Goal: Information Seeking & Learning: Learn about a topic

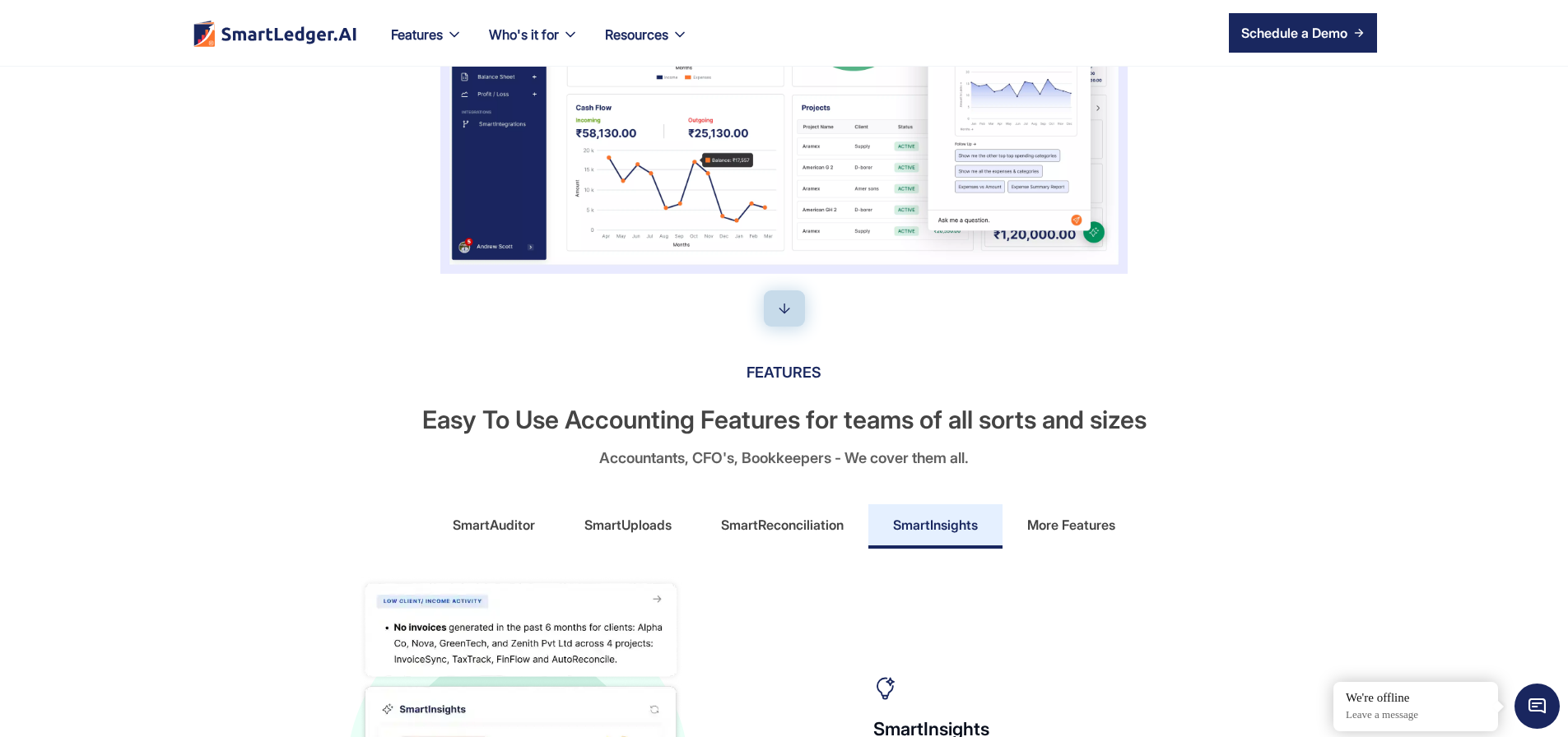
scroll to position [592, 0]
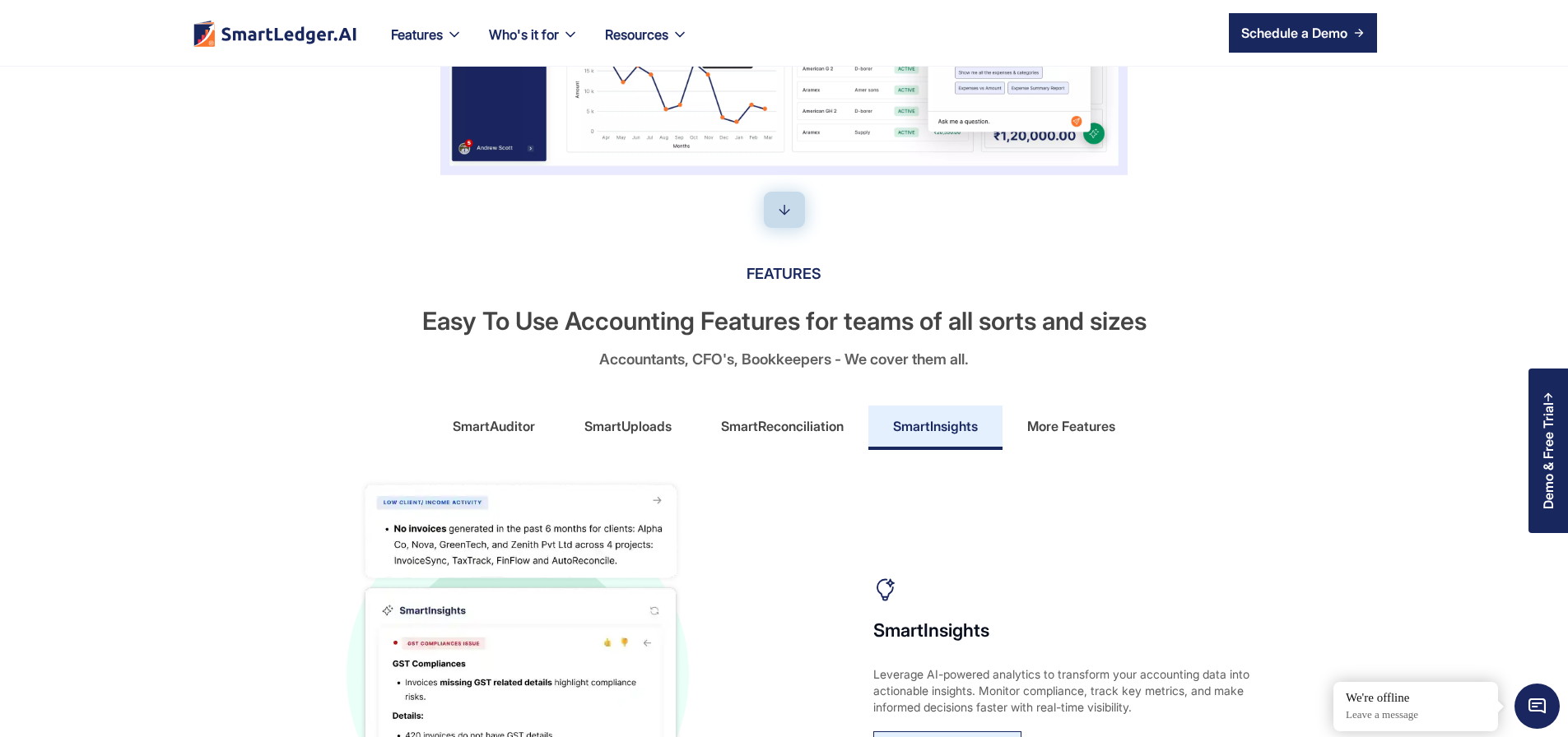
click at [1049, 439] on div "More Features" at bounding box center [1071, 426] width 88 height 26
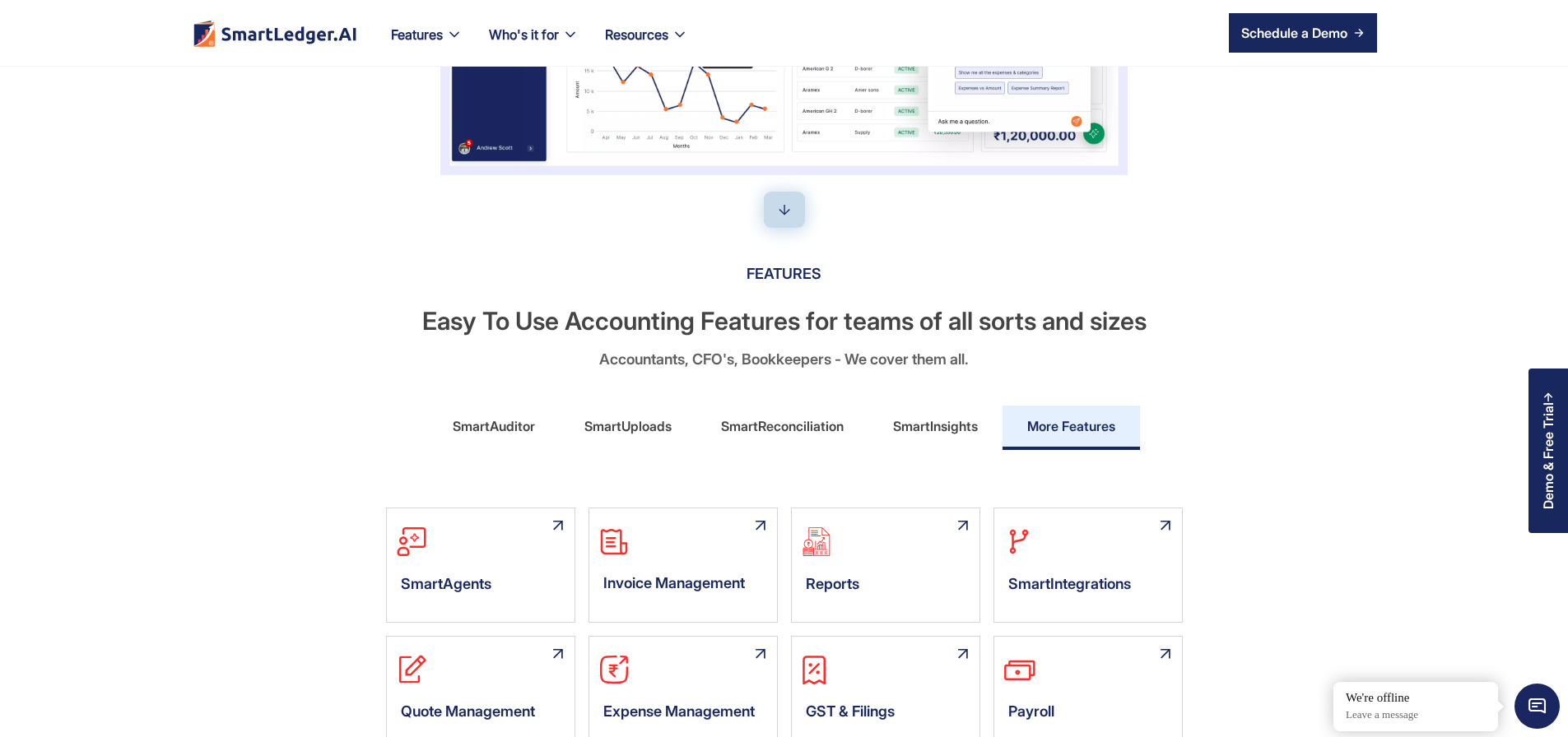
scroll to position [888, 0]
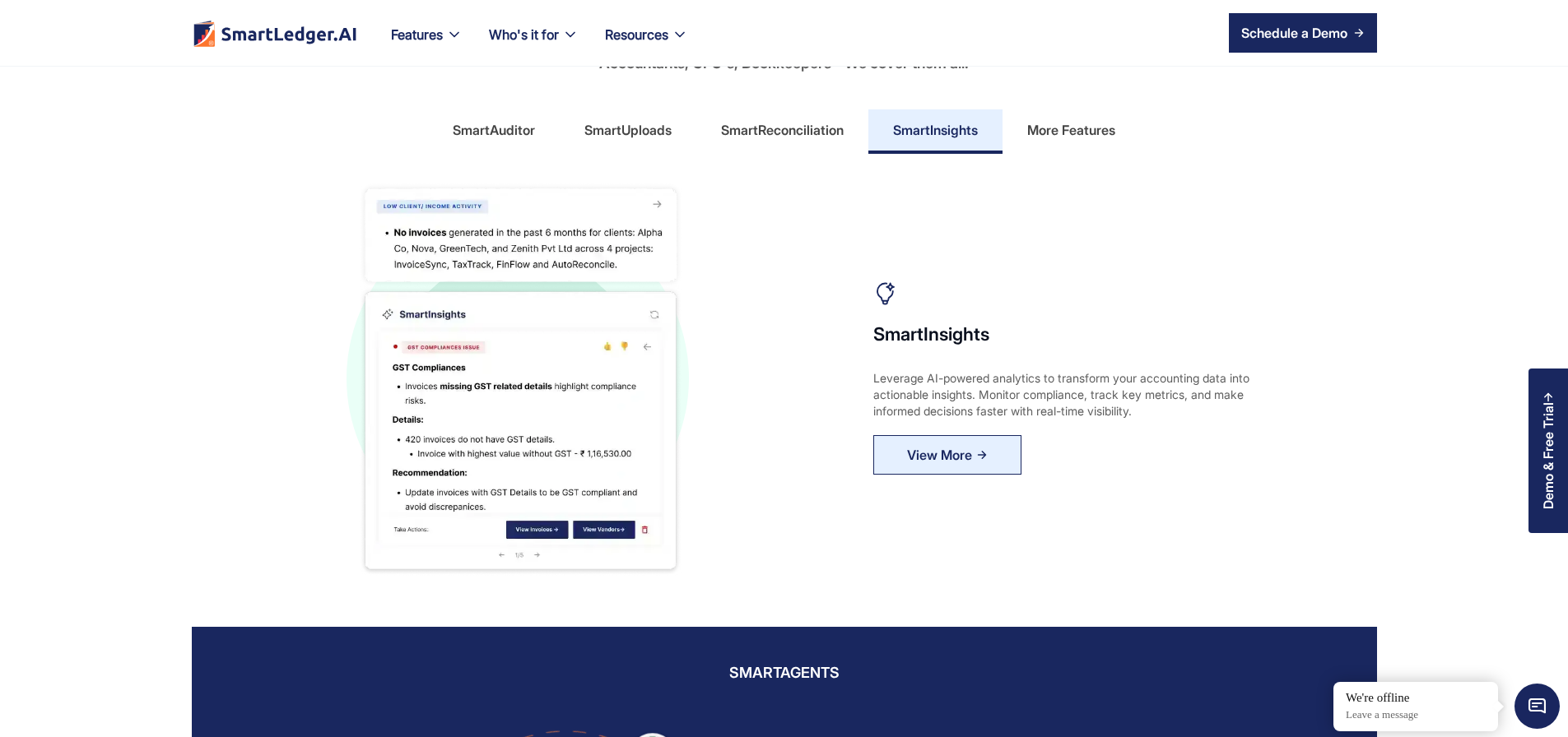
click at [1061, 143] on div "More Features" at bounding box center [1071, 129] width 88 height 26
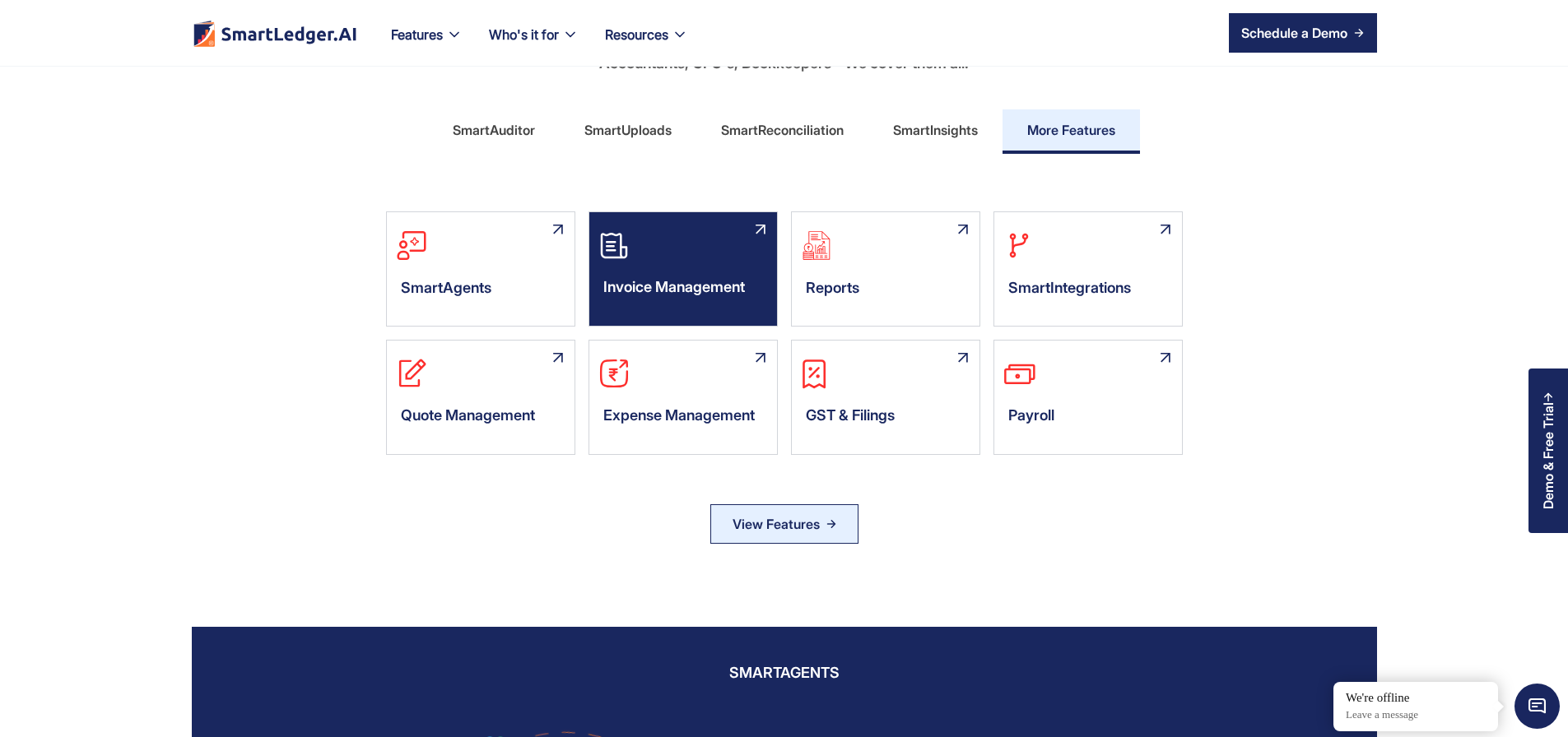
click at [672, 316] on div "Invoice Management" at bounding box center [684, 291] width 188 height 50
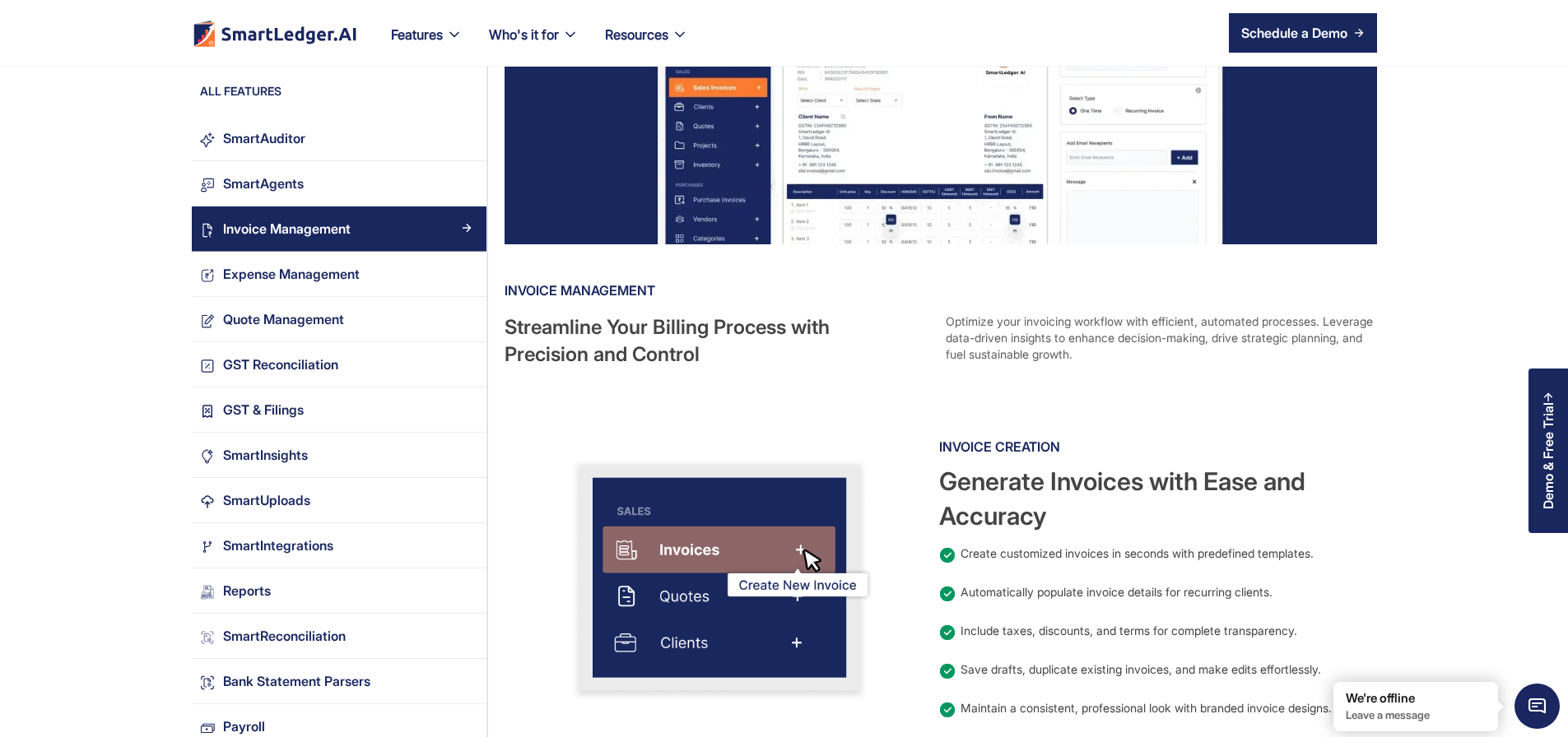
scroll to position [197, 0]
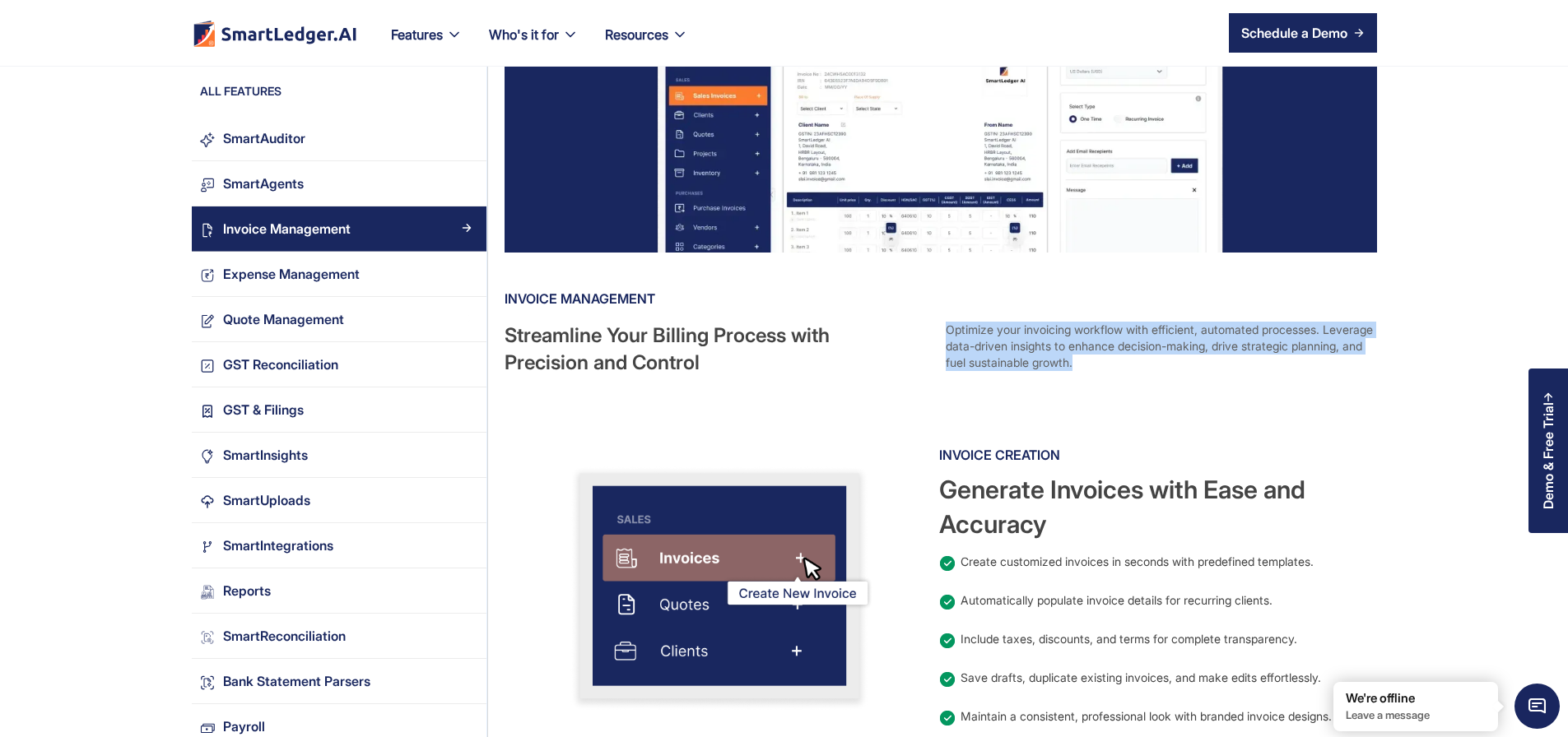
drag, startPoint x: 1091, startPoint y: 386, endPoint x: 990, endPoint y: 350, distance: 107.2
click at [990, 350] on div "Optimize your invoicing workflow with efficient, automated processes. Leverage …" at bounding box center [1159, 349] width 428 height 55
copy div "Optimize your invoicing workflow with efficient, automated processes. Leverage …"
click at [214, 153] on link "SmartAuditor" at bounding box center [339, 138] width 294 height 45
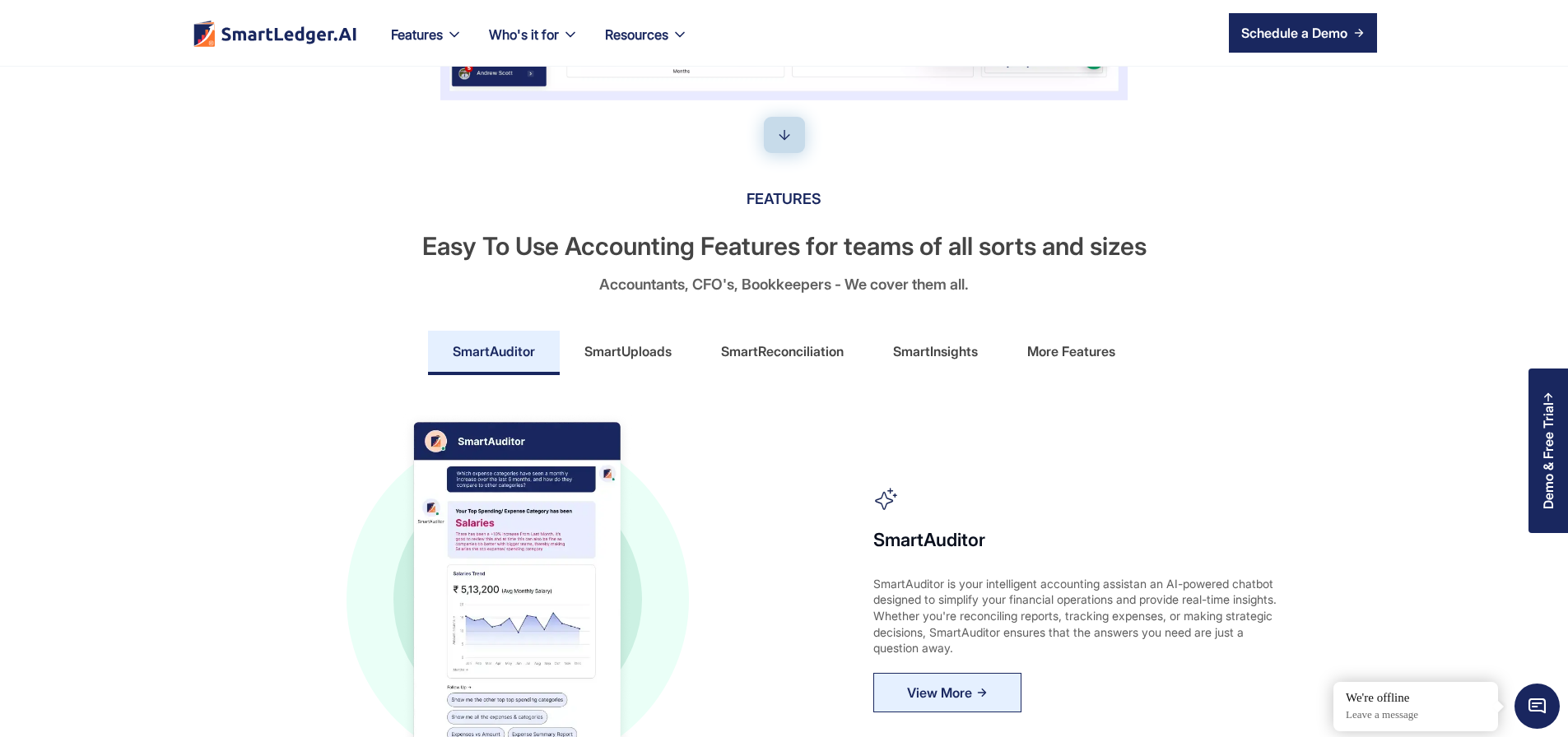
scroll to position [790, 0]
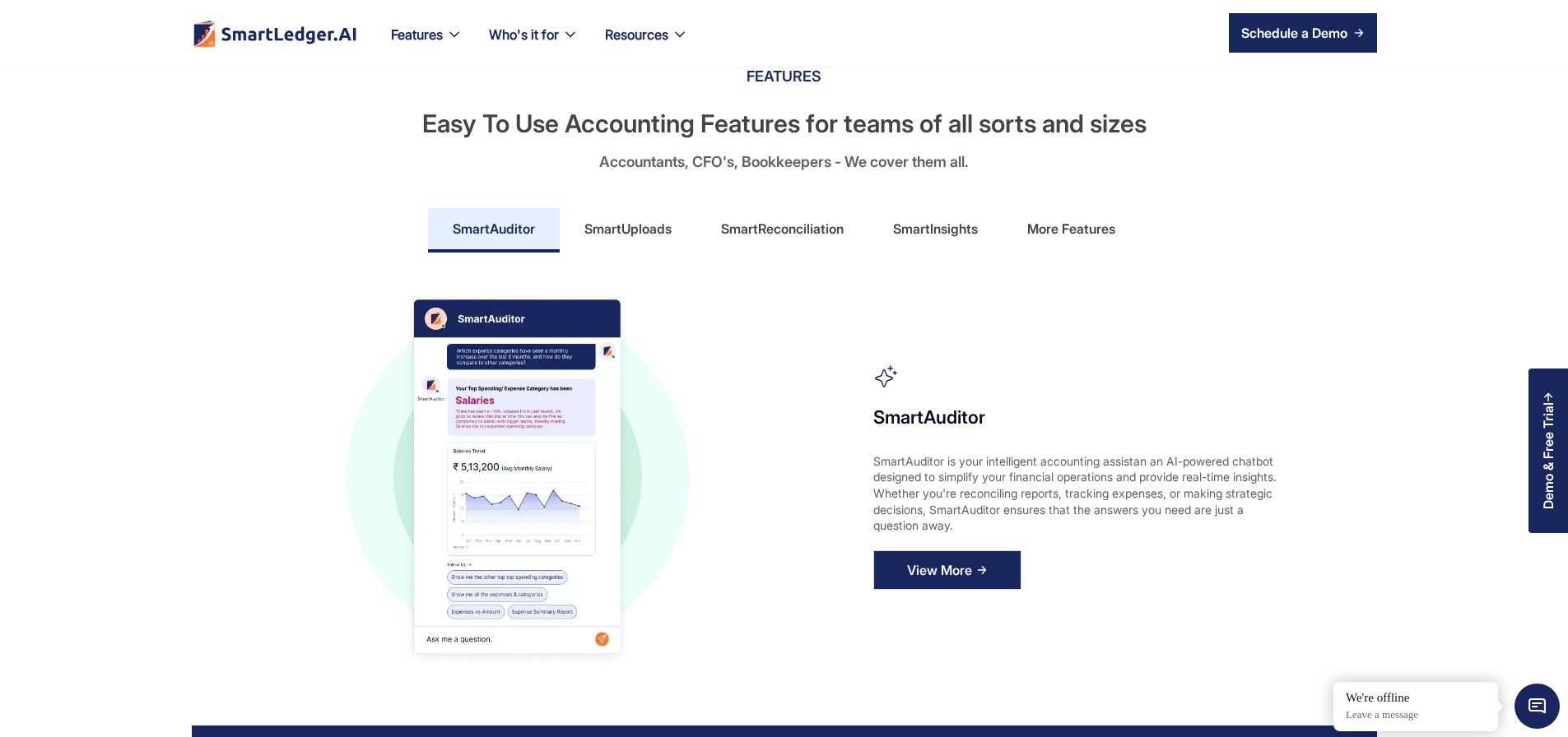
click at [942, 589] on link "View More" at bounding box center [948, 569] width 149 height 39
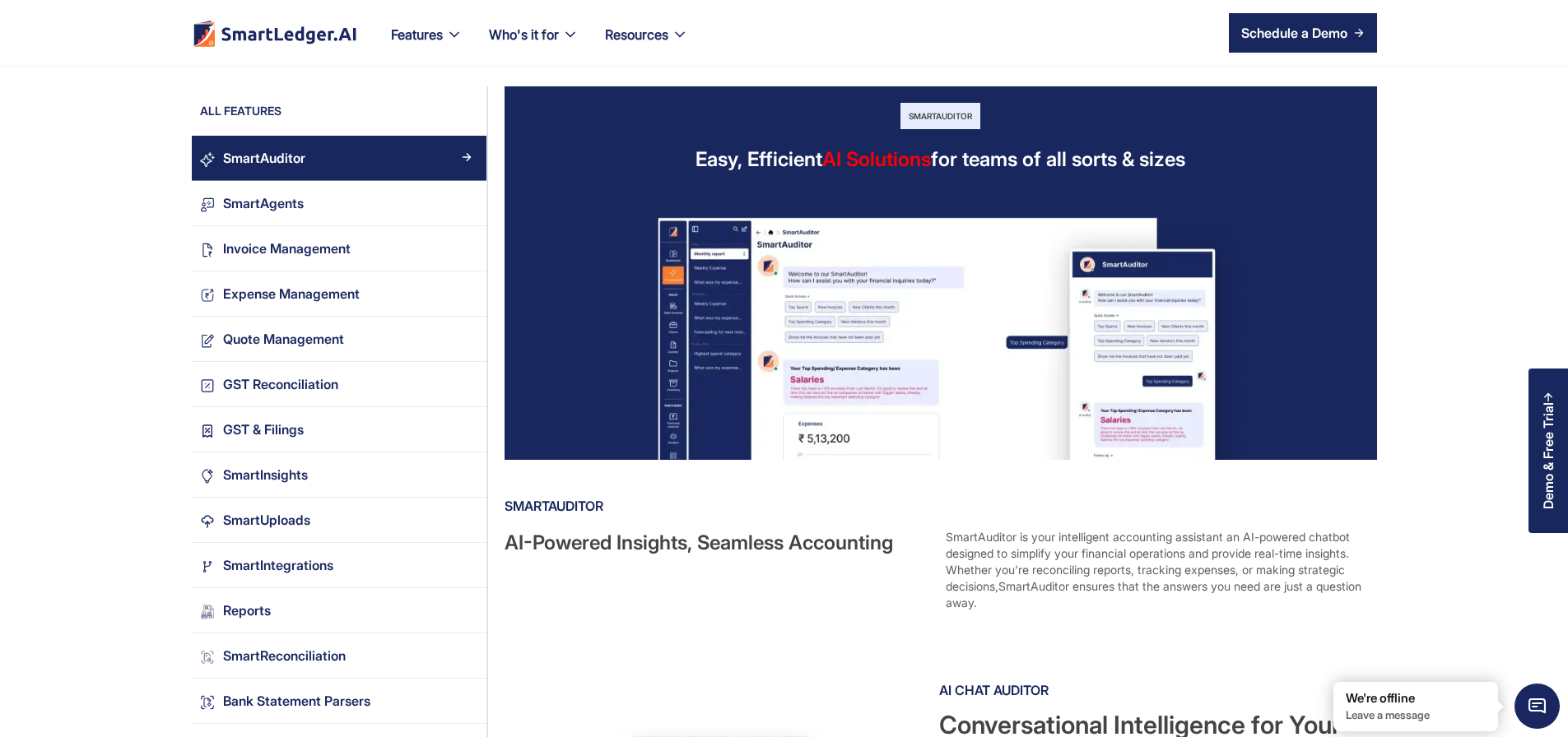
scroll to position [197, 0]
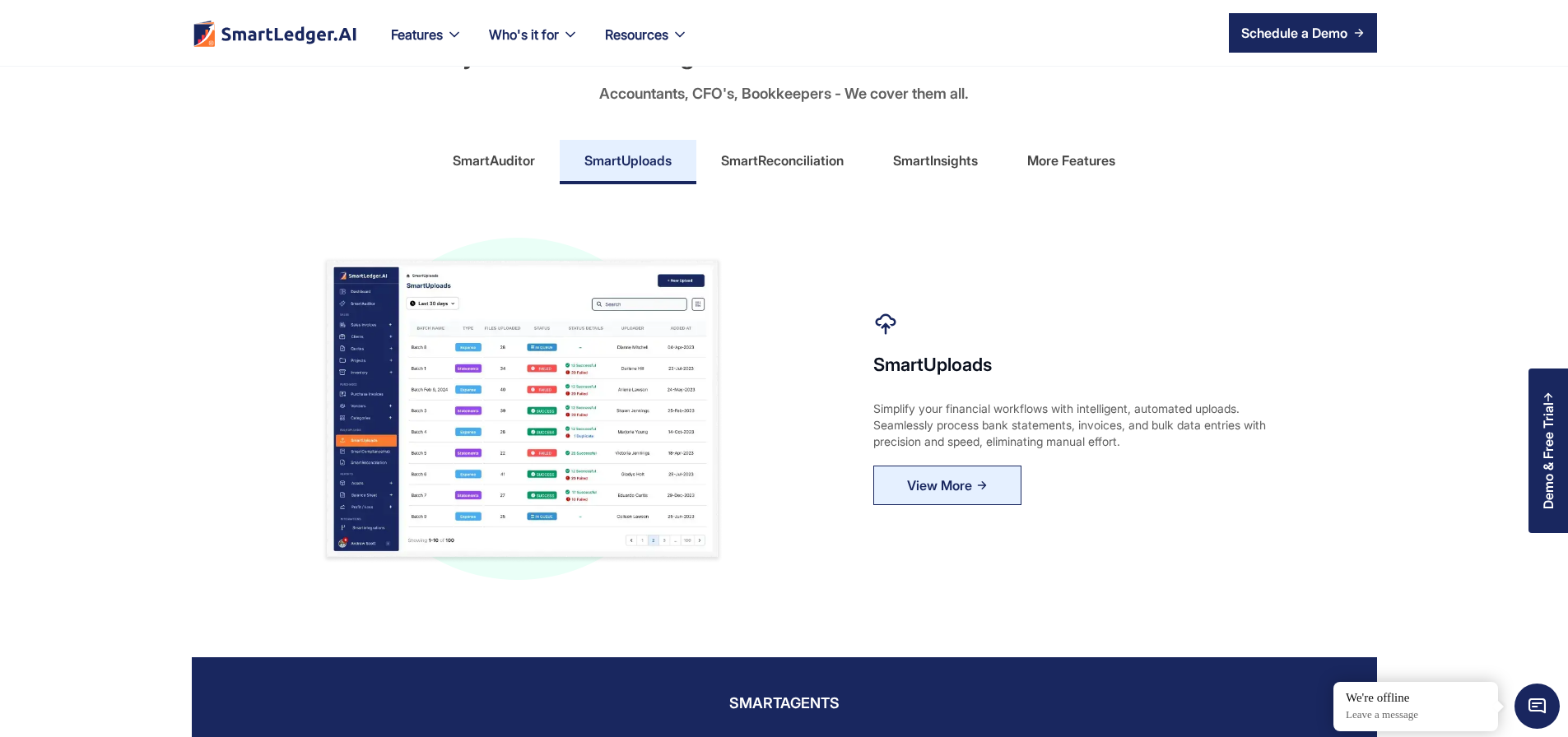
scroll to position [888, 0]
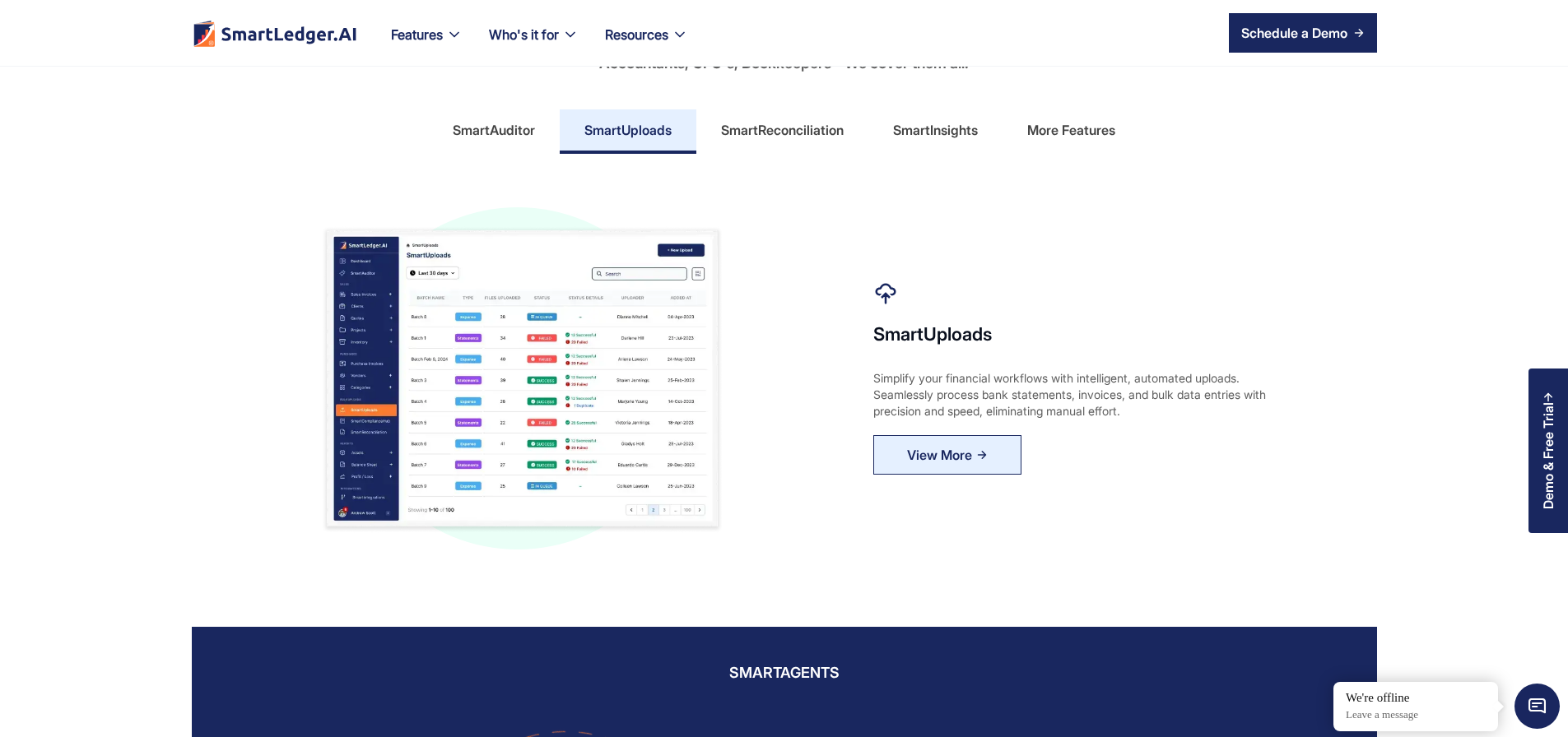
click at [510, 143] on div "SmartAuditor" at bounding box center [494, 129] width 82 height 26
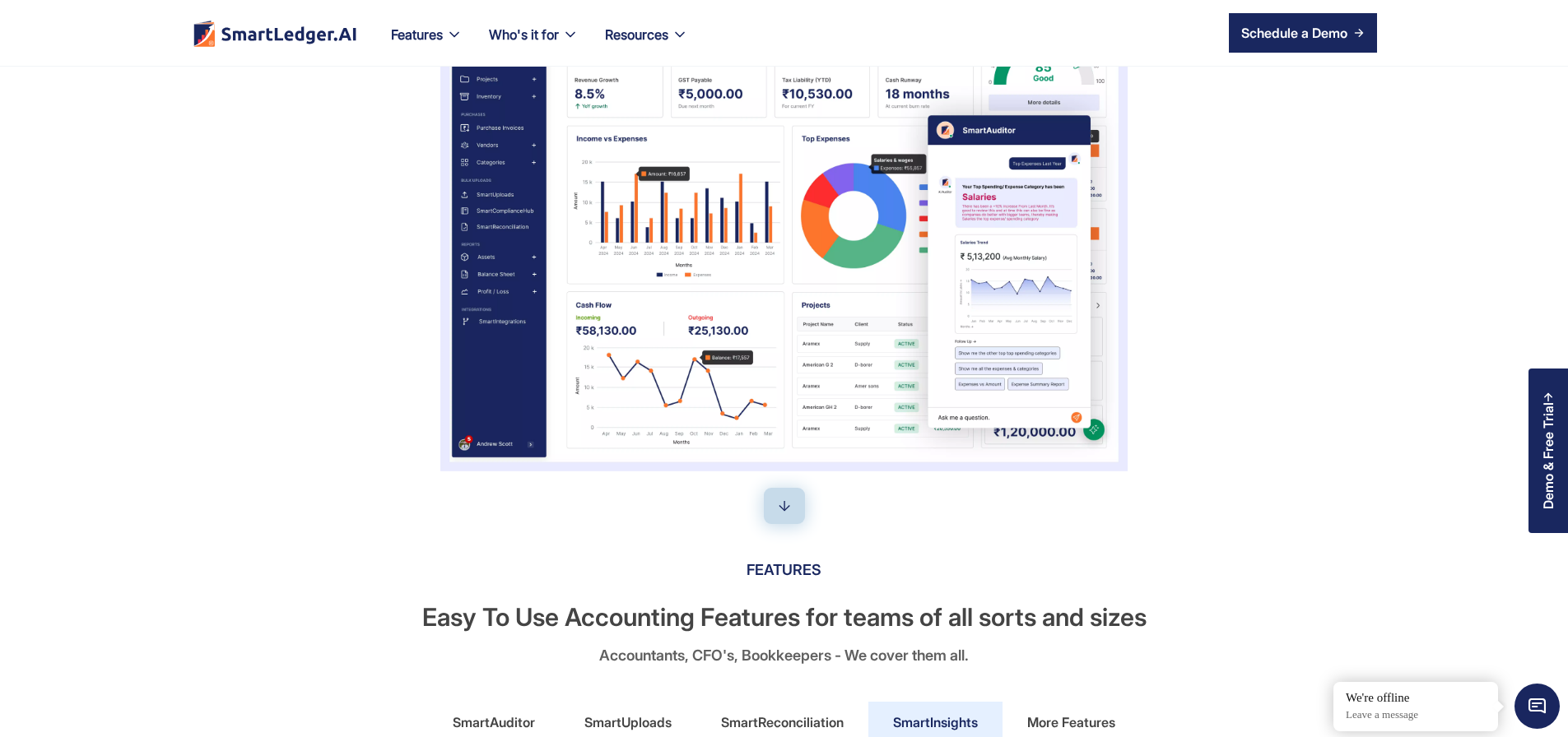
scroll to position [0, 0]
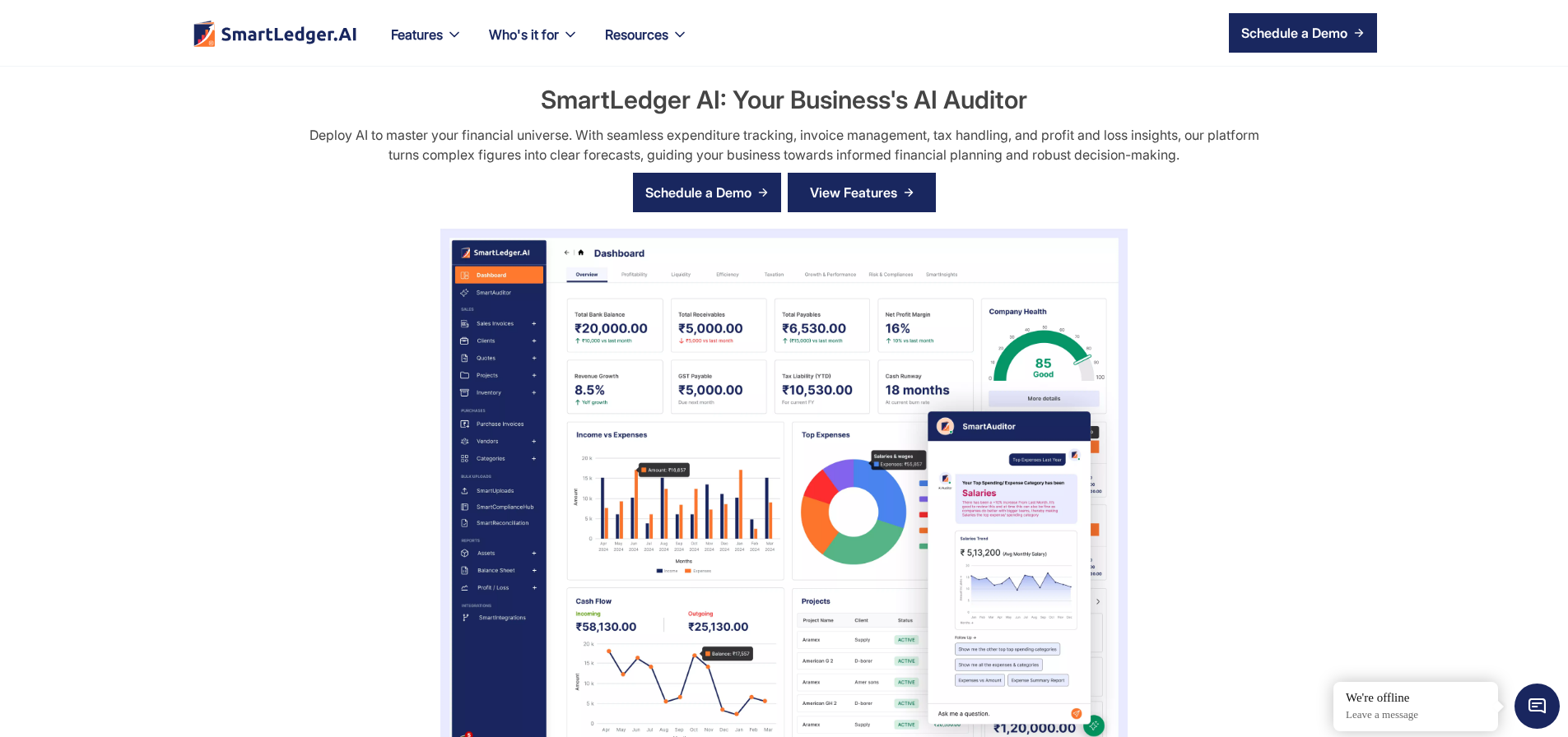
click at [830, 206] on div "View Features" at bounding box center [854, 192] width 87 height 26
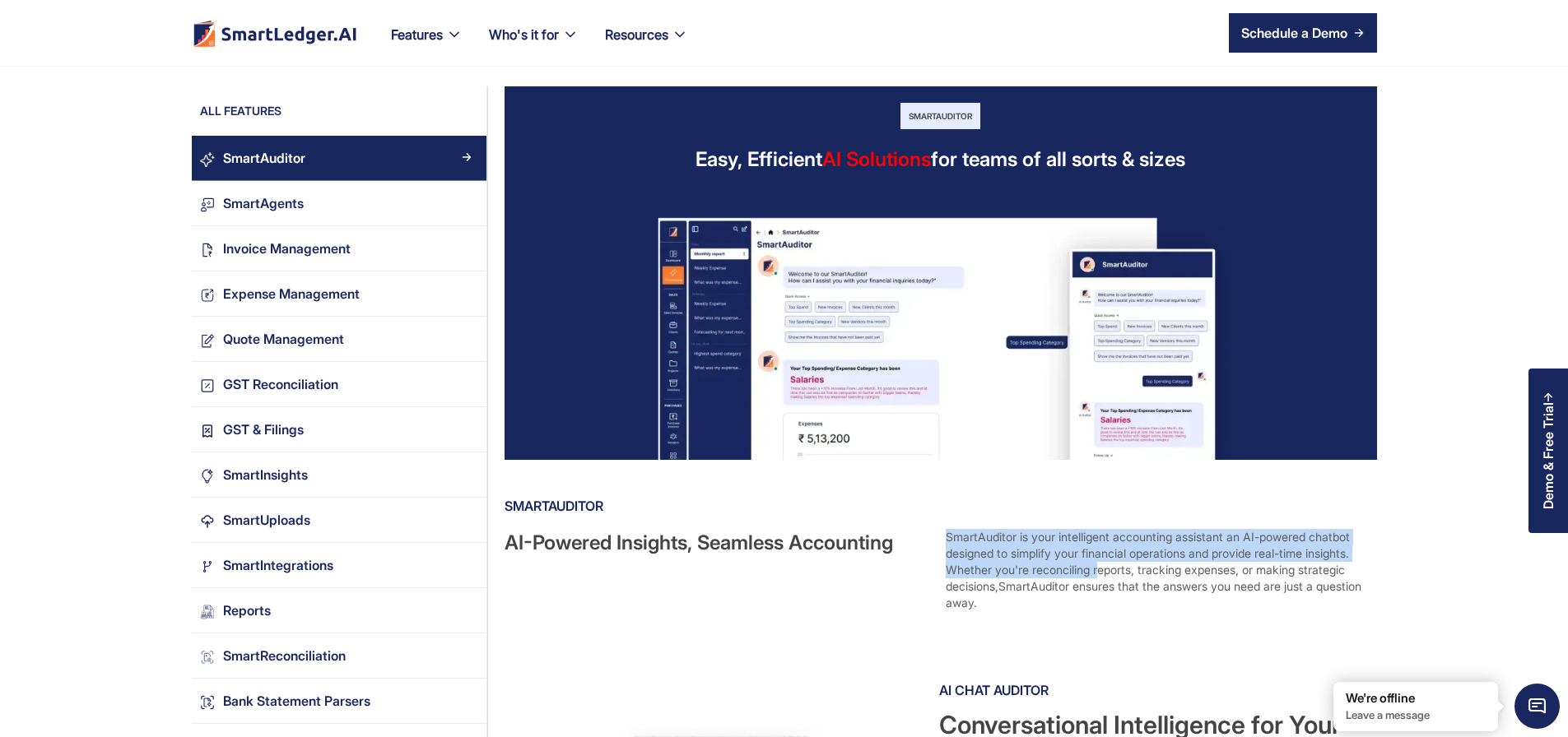
drag, startPoint x: 982, startPoint y: 555, endPoint x: 1050, endPoint y: 597, distance: 79.9
click at [1050, 597] on div "SmartAuditor AI-Powered Insights, Seamless Accounting SmartAuditor is your inte…" at bounding box center [939, 552] width 869 height 119
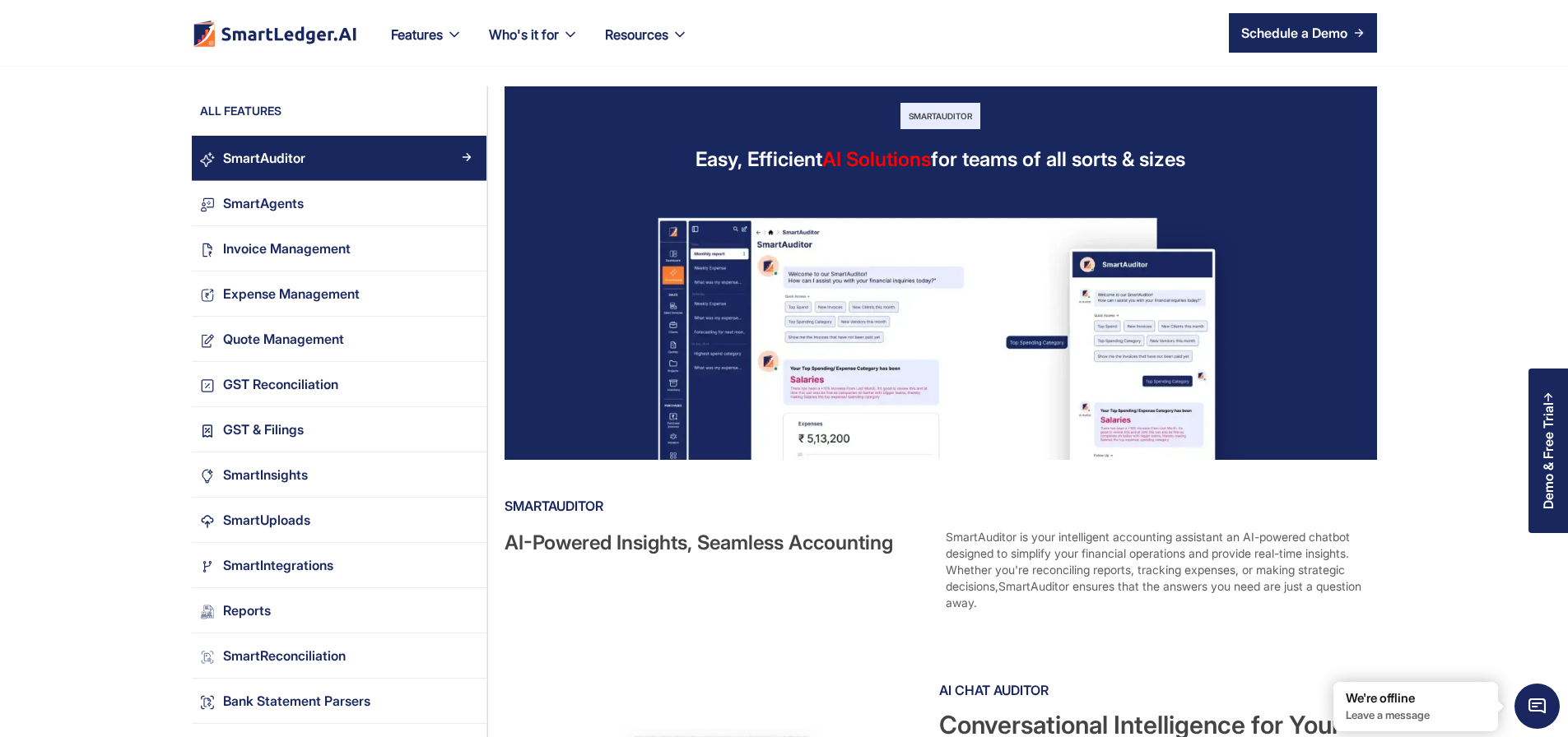
click at [1101, 611] on div "SmartAuditor is your intelligent accounting assistant an AI-powered chatbot des…" at bounding box center [1159, 570] width 428 height 82
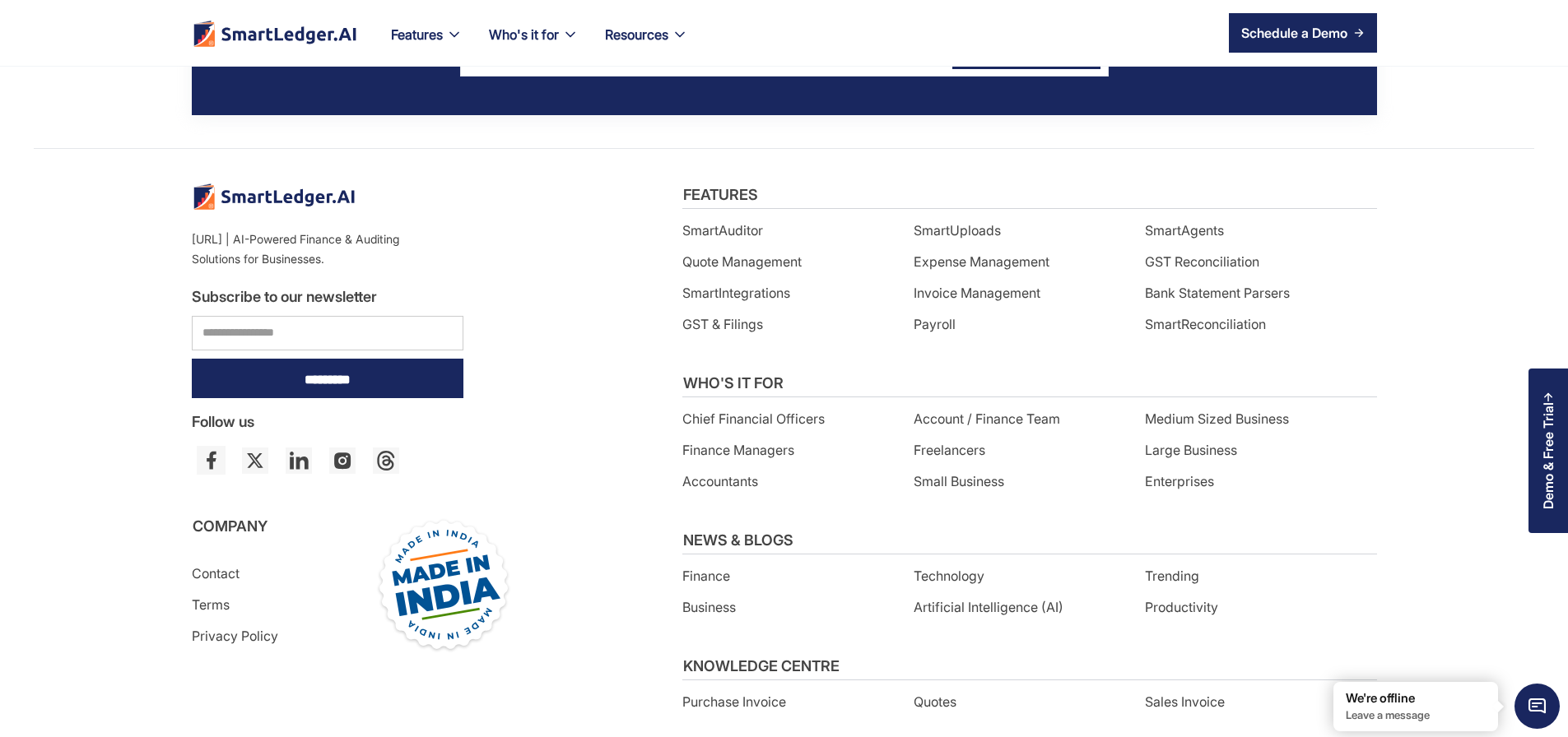
scroll to position [2730, 0]
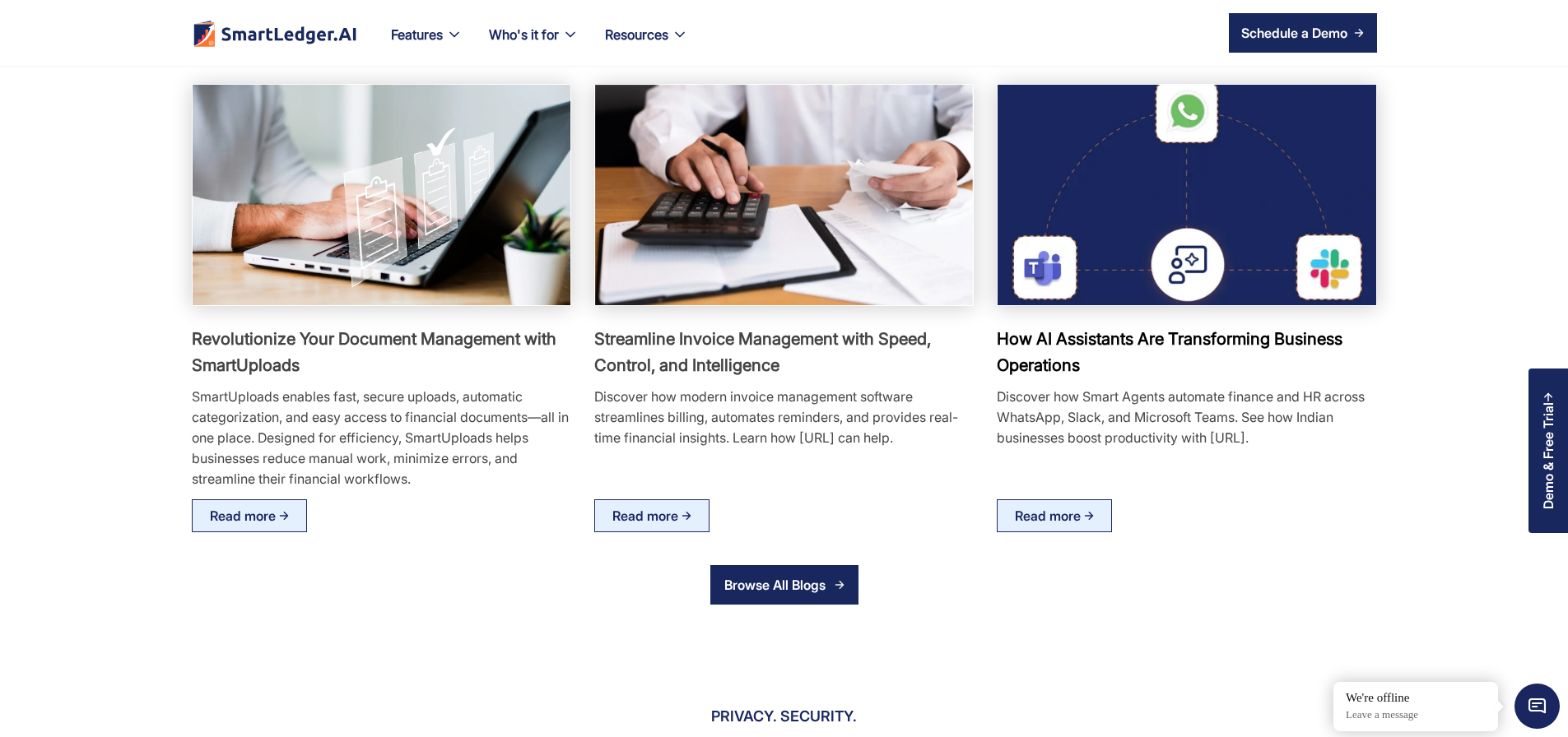
scroll to position [3258, 0]
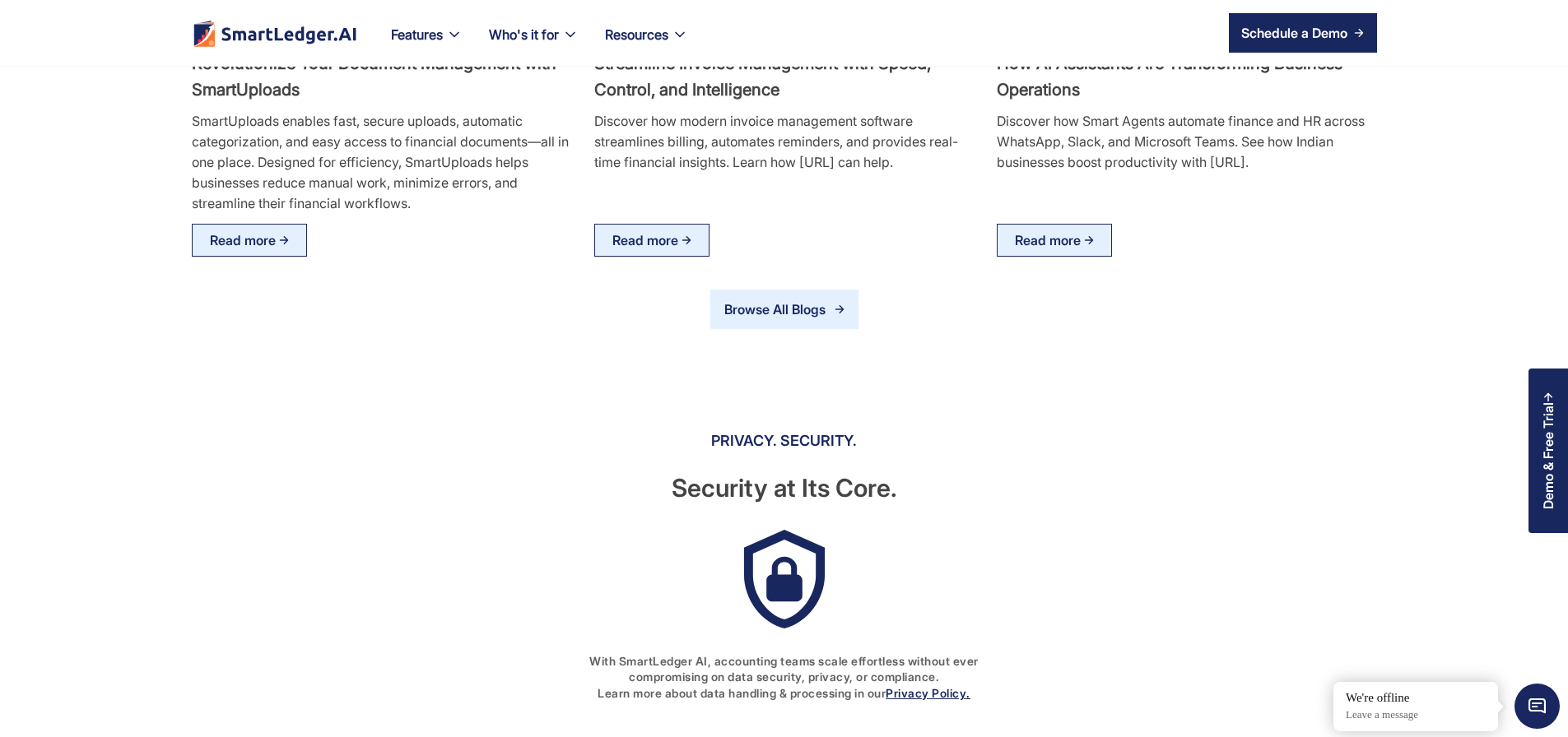
click at [772, 320] on div "Browse All Blogs" at bounding box center [779, 310] width 111 height 21
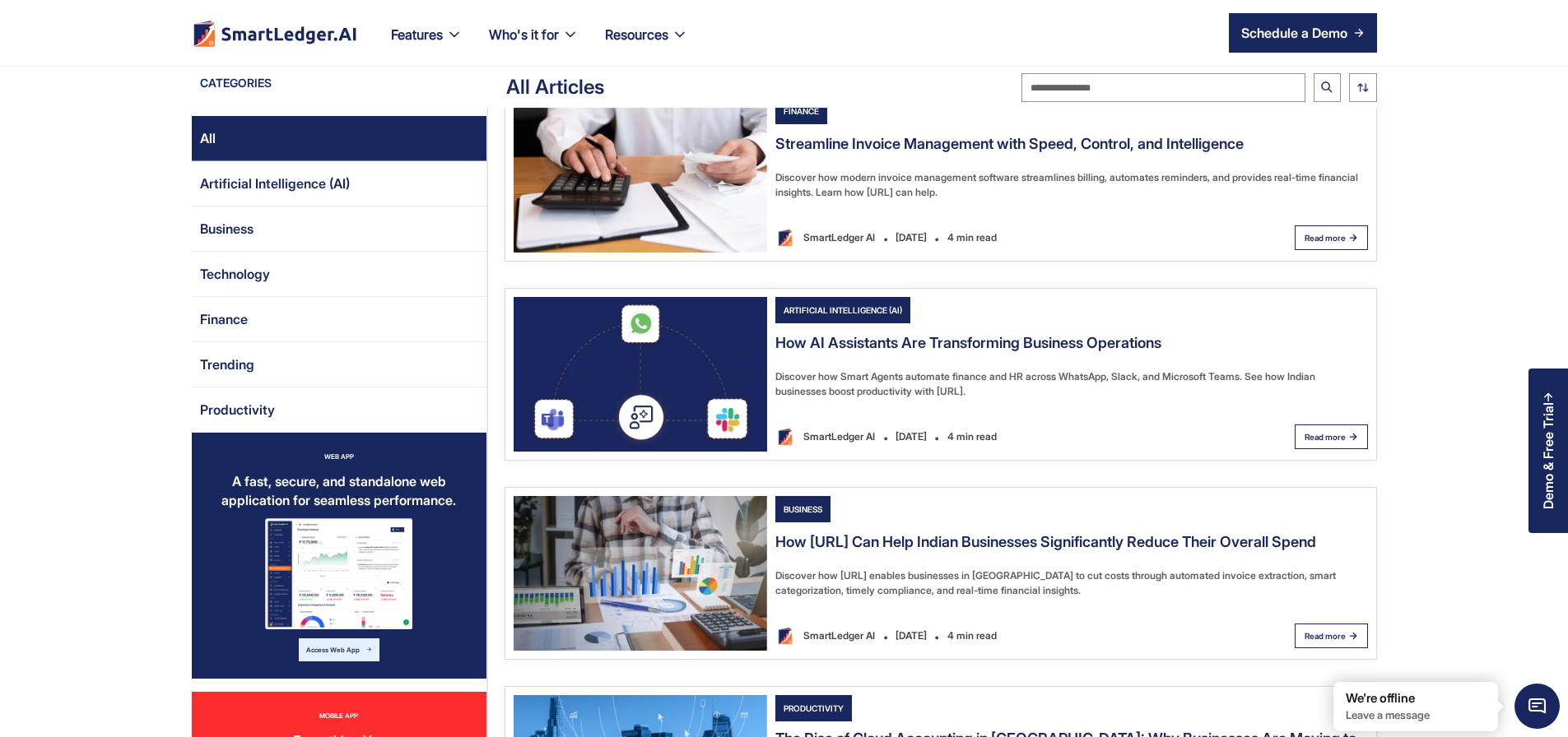
scroll to position [1283, 0]
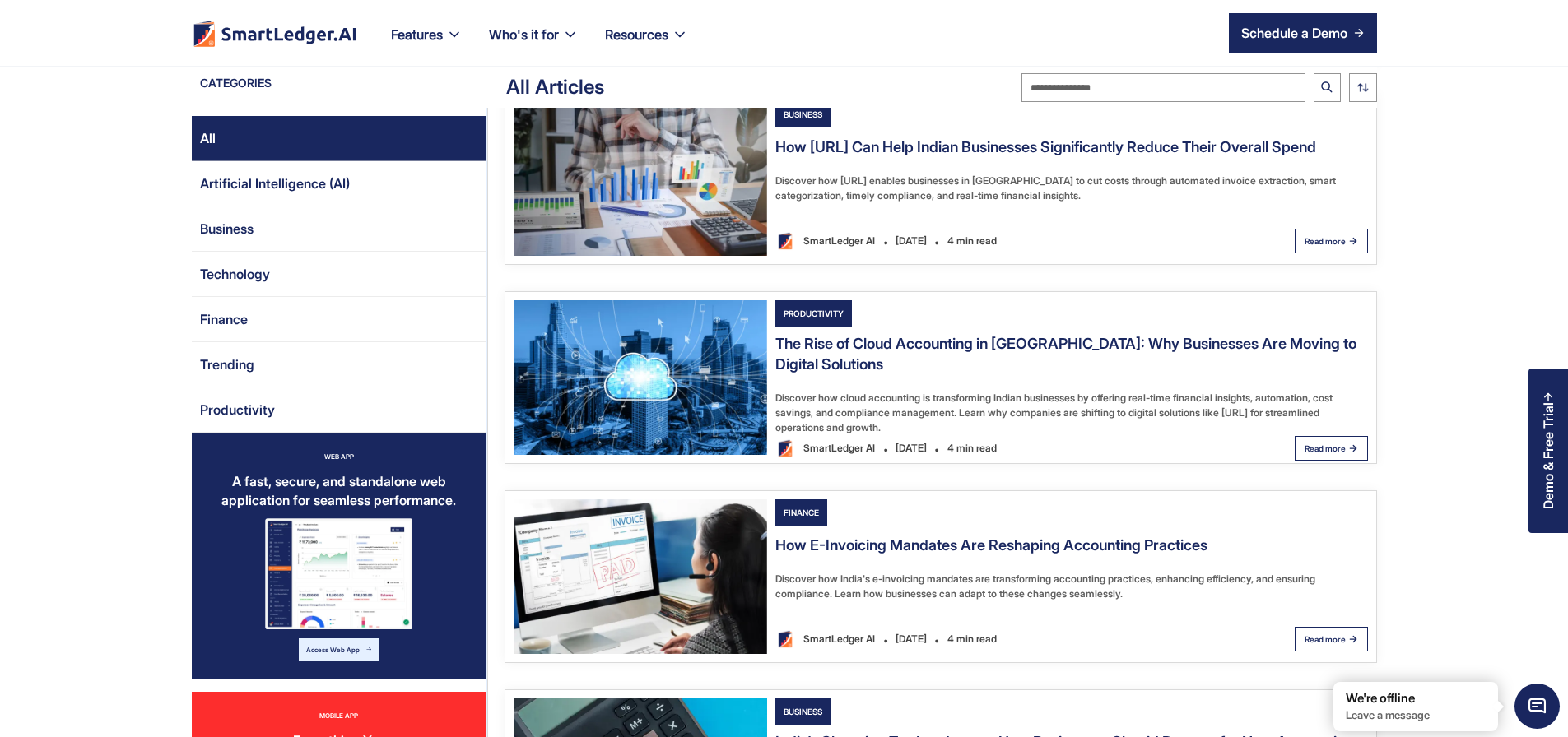
click at [617, 256] on img "Email Form 2" at bounding box center [641, 178] width 253 height 154
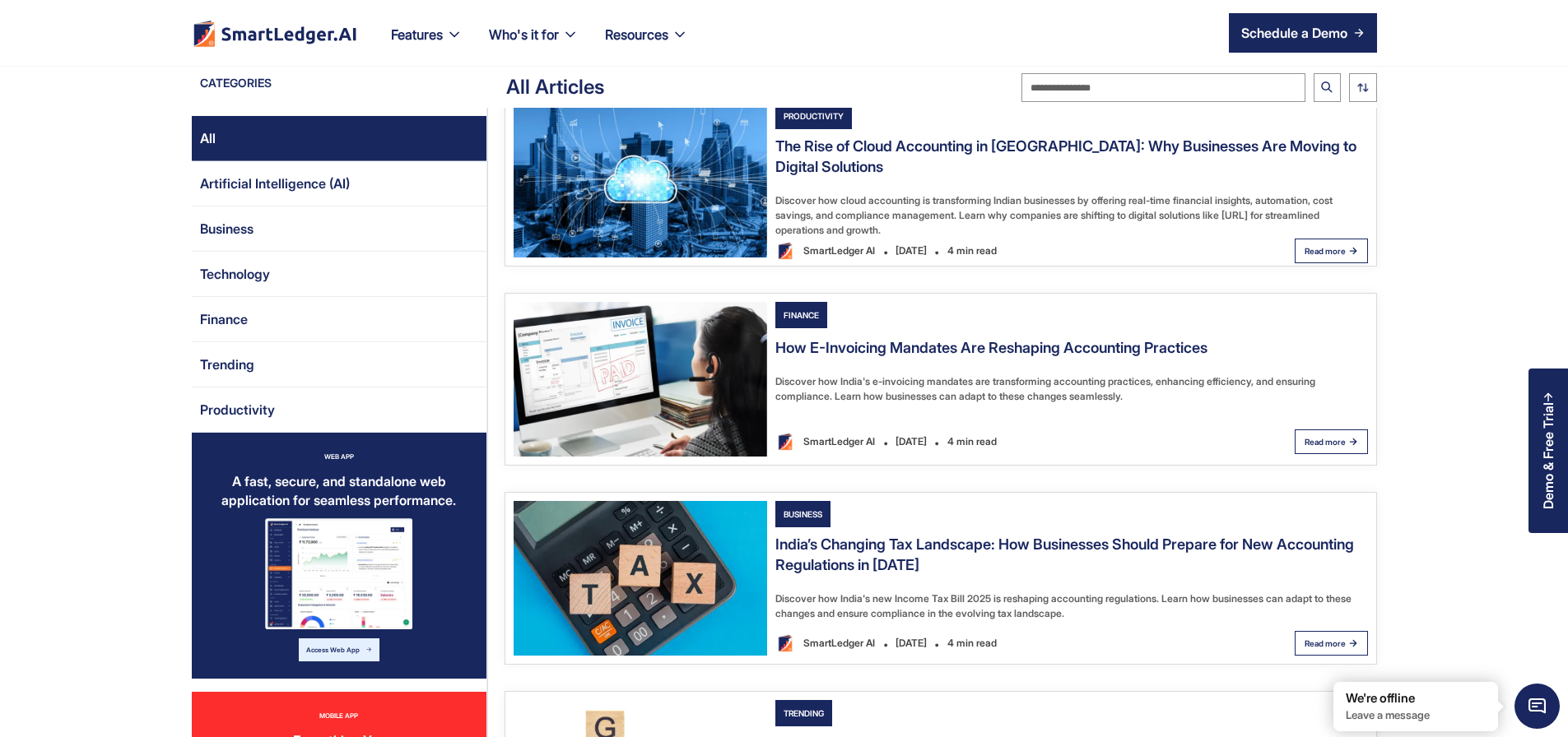
click at [671, 456] on img "Email Form 2" at bounding box center [641, 379] width 253 height 154
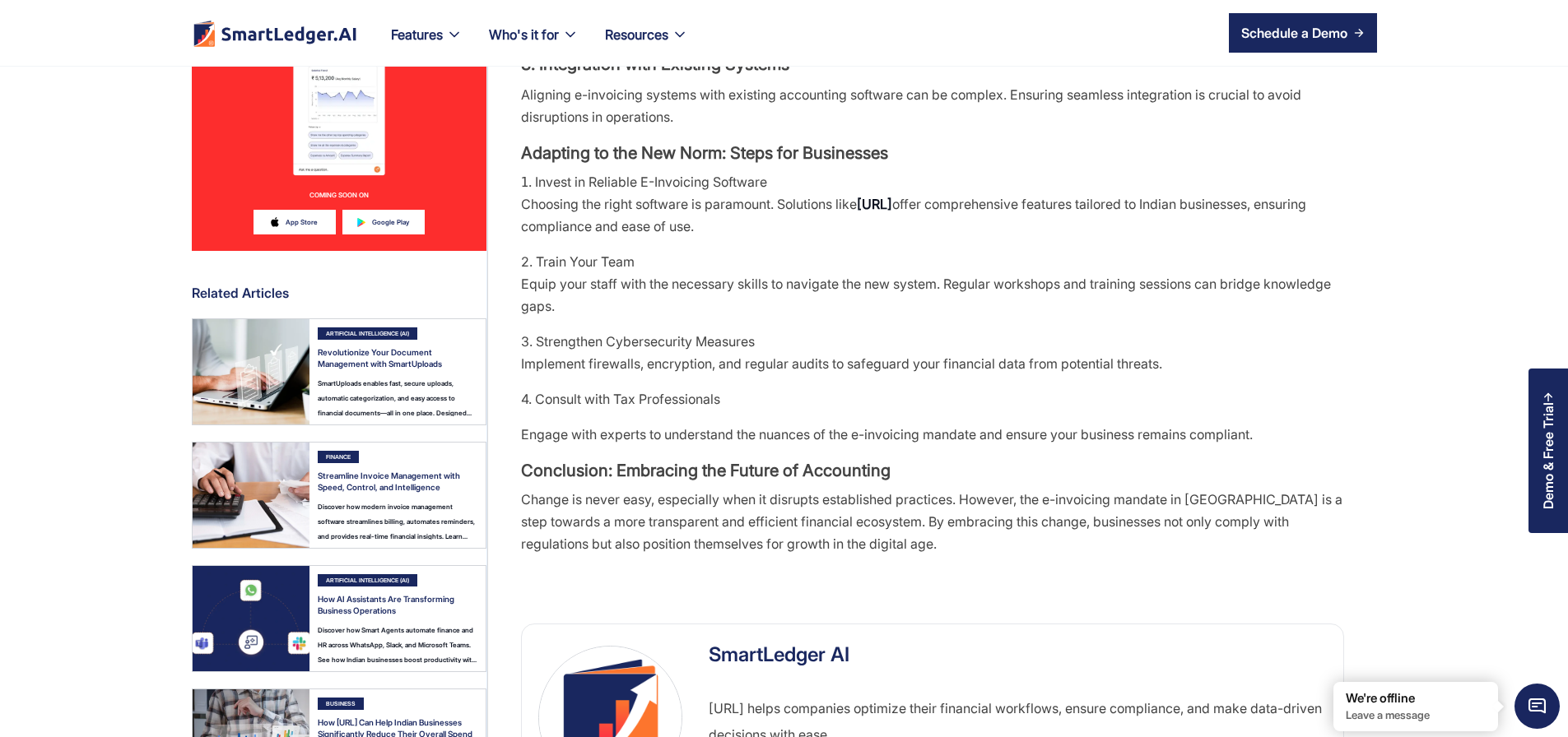
scroll to position [1876, 0]
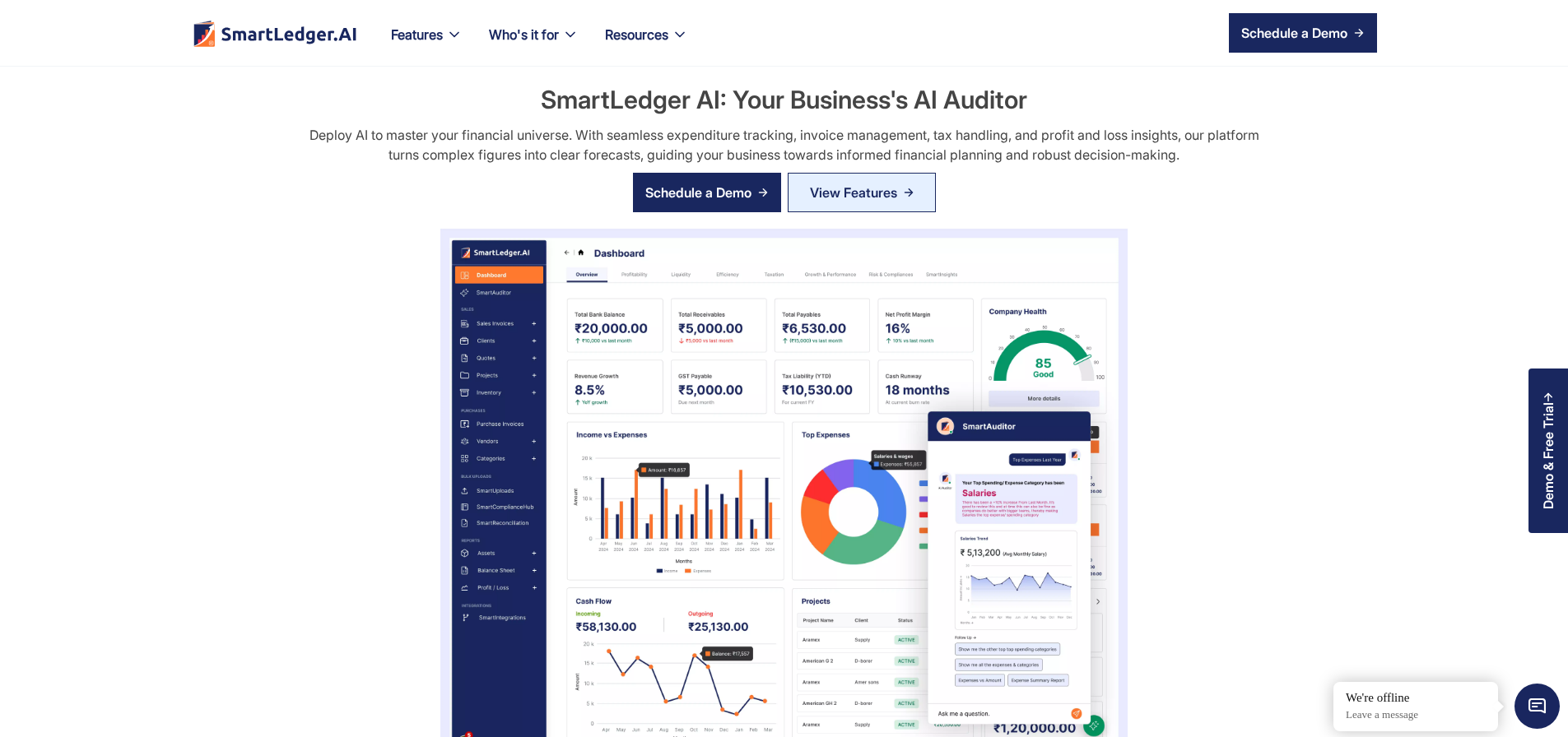
scroll to position [3258, 0]
